Goal: Navigation & Orientation: Locate item on page

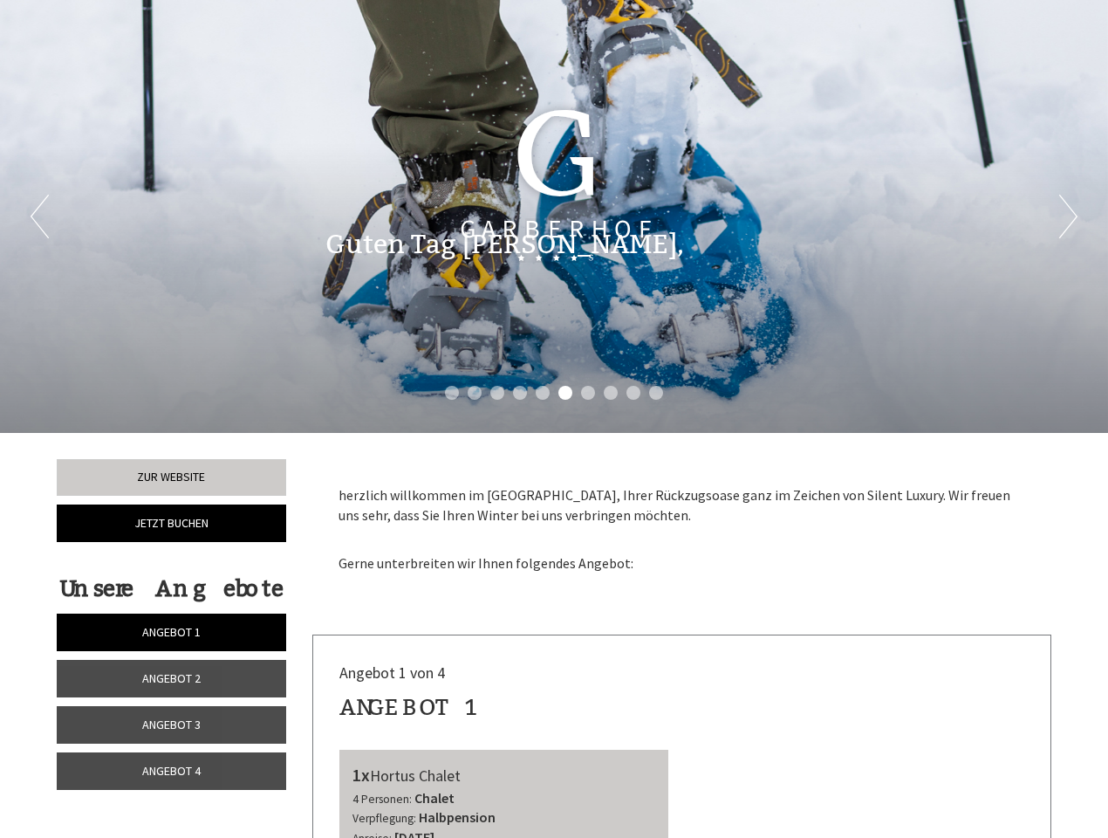
click at [554, 419] on div "Previous Next 1 2 3 4 5 6 7 8 9 10" at bounding box center [554, 216] width 1108 height 433
click at [452, 393] on li "1" at bounding box center [452, 393] width 14 height 14
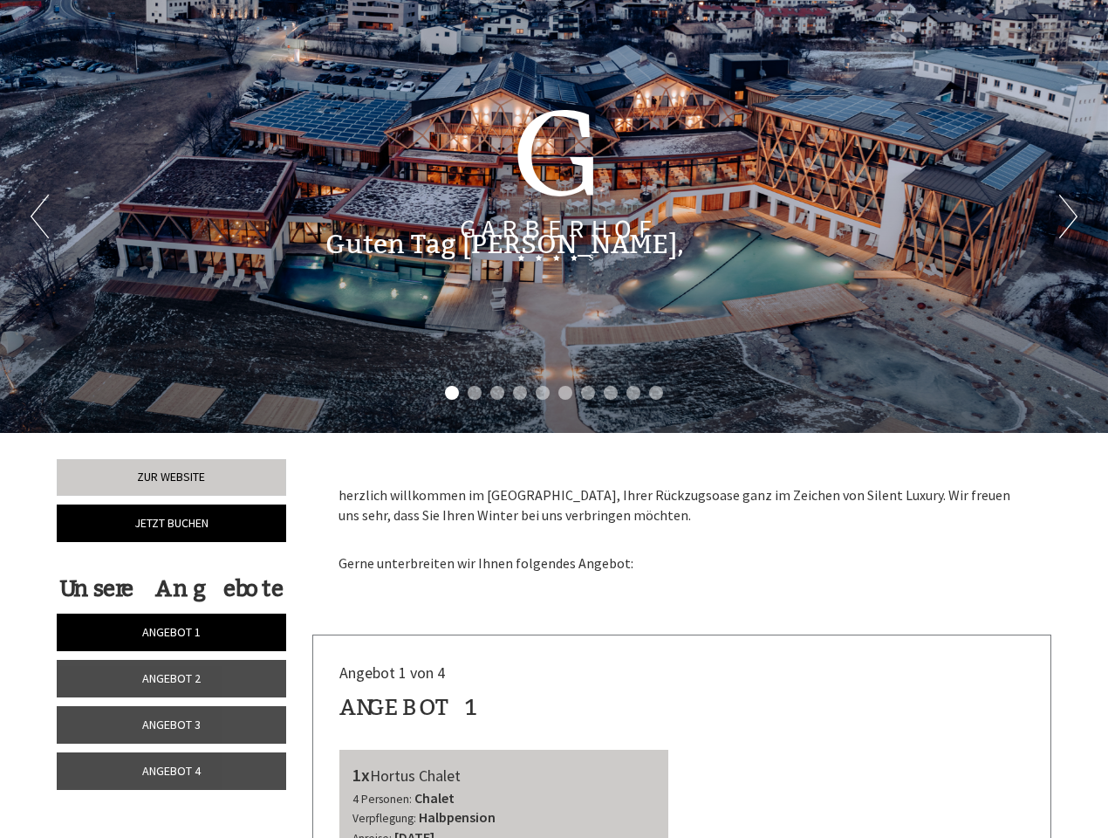
click at [475, 393] on li "2" at bounding box center [475, 393] width 14 height 14
click at [497, 393] on li "3" at bounding box center [497, 393] width 14 height 14
click at [520, 393] on li "4" at bounding box center [520, 393] width 14 height 14
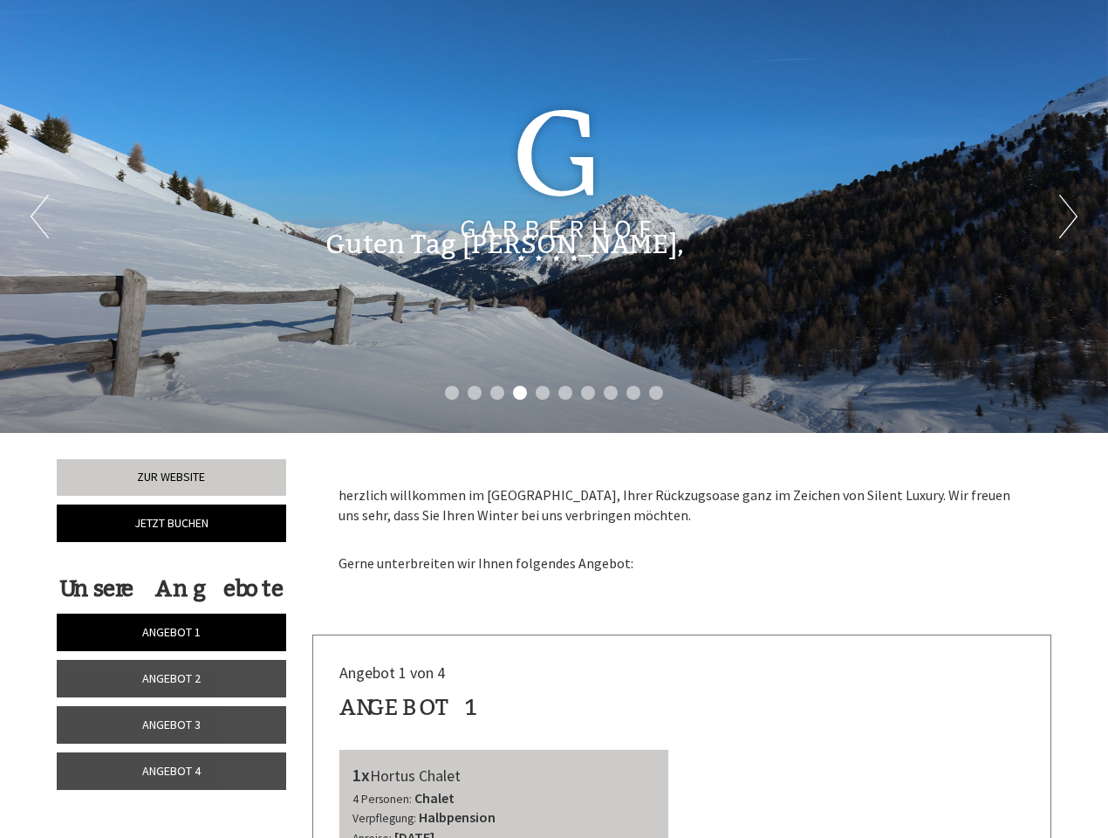
click at [543, 393] on li "5" at bounding box center [543, 393] width 14 height 14
click at [565, 393] on li "6" at bounding box center [565, 393] width 14 height 14
click at [588, 393] on li "7" at bounding box center [588, 393] width 14 height 14
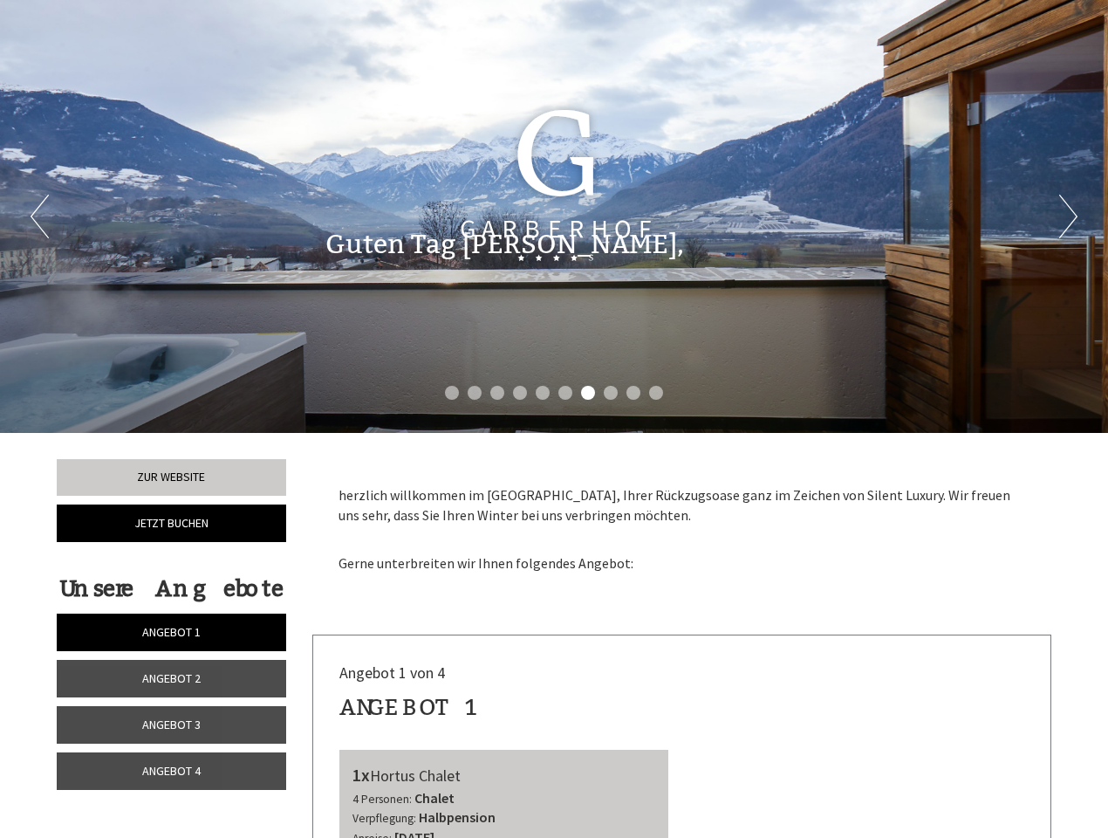
click at [611, 393] on li "8" at bounding box center [611, 393] width 14 height 14
click at [633, 393] on li "9" at bounding box center [633, 393] width 14 height 14
